Goal: Find specific page/section: Find specific page/section

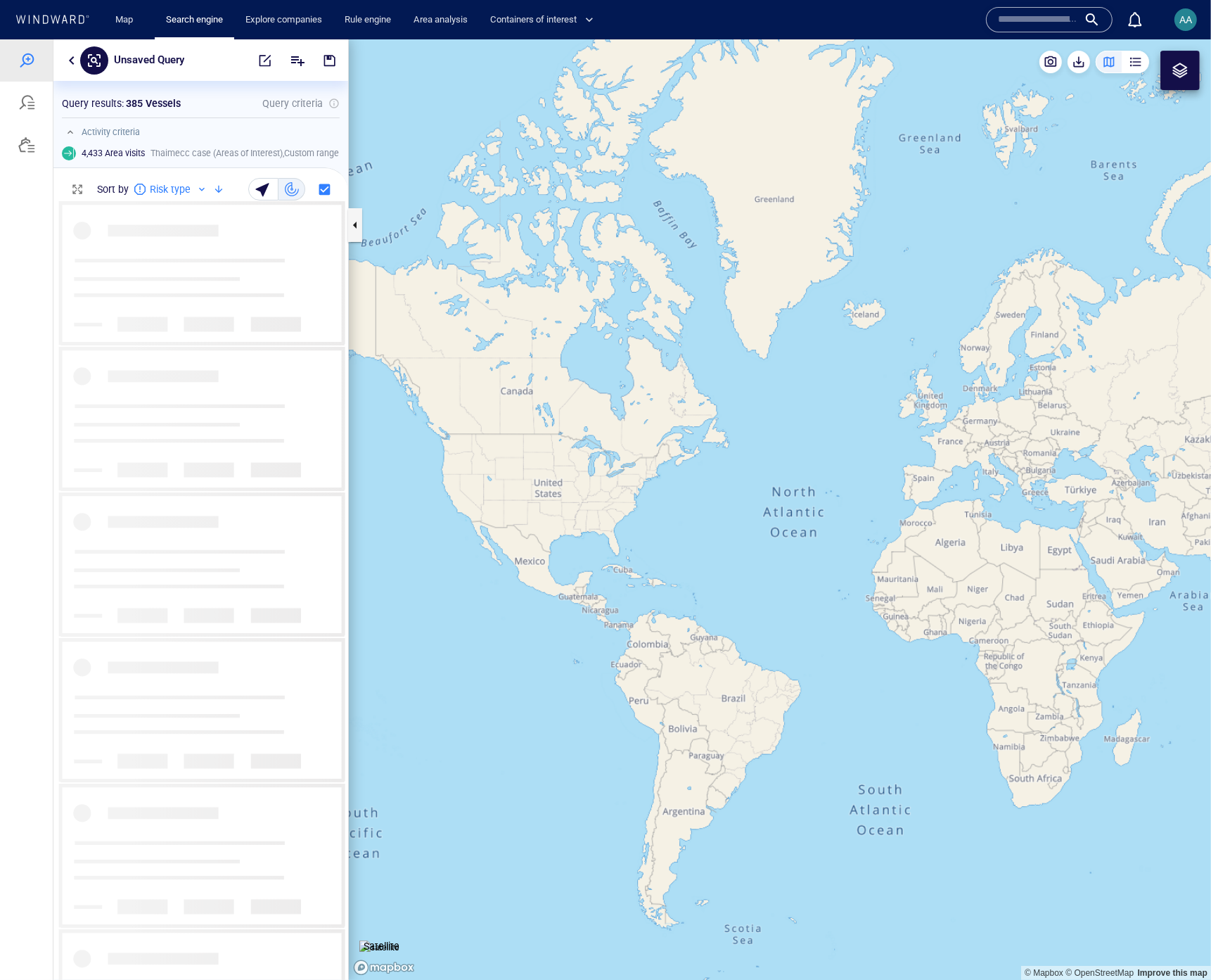
scroll to position [768, 283]
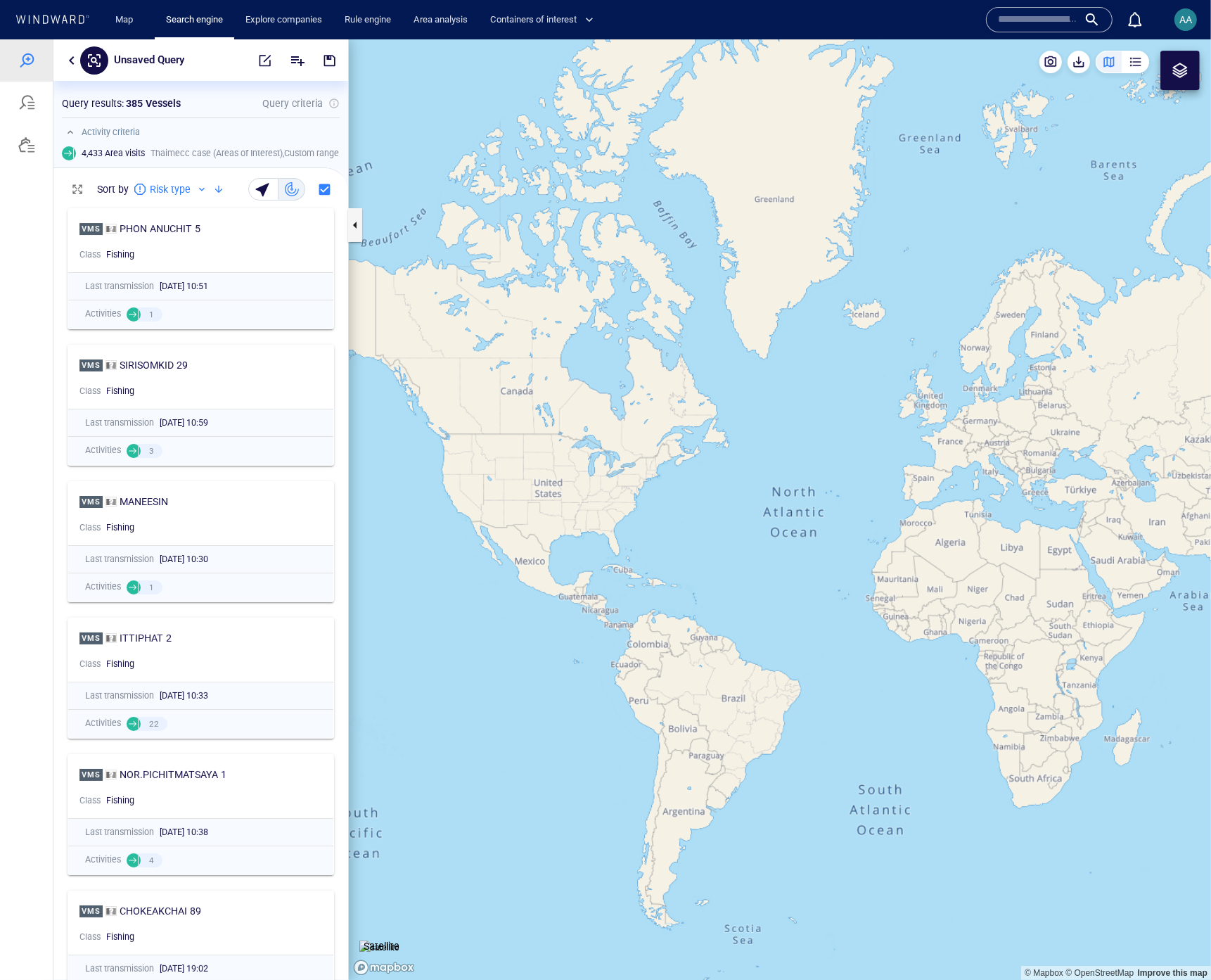
click at [238, 228] on div "vms PHON ANUCHIT 5" at bounding box center [195, 228] width 232 height 17
